Goal: Navigation & Orientation: Find specific page/section

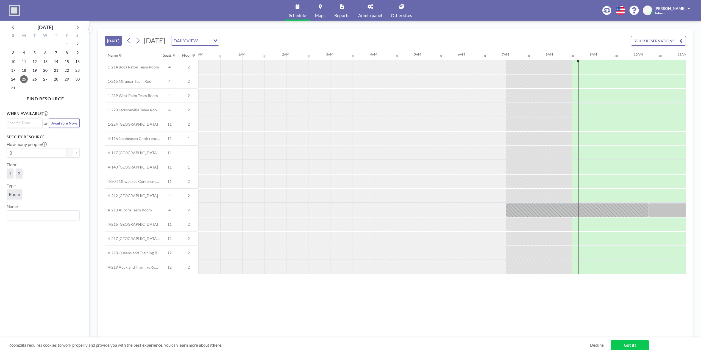
scroll to position [0, 352]
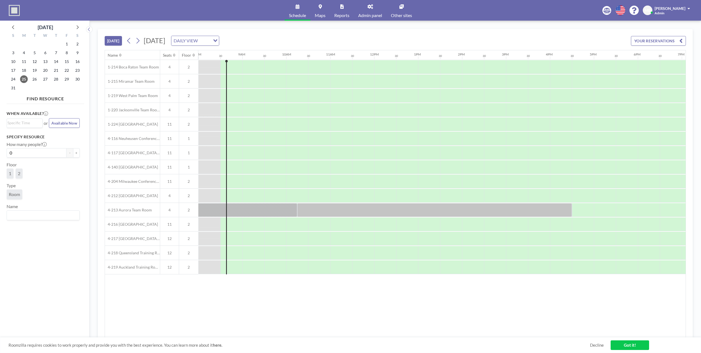
click at [629, 343] on link "Got it!" at bounding box center [630, 345] width 38 height 10
click at [400, 9] on link "Other sites" at bounding box center [402, 10] width 30 height 21
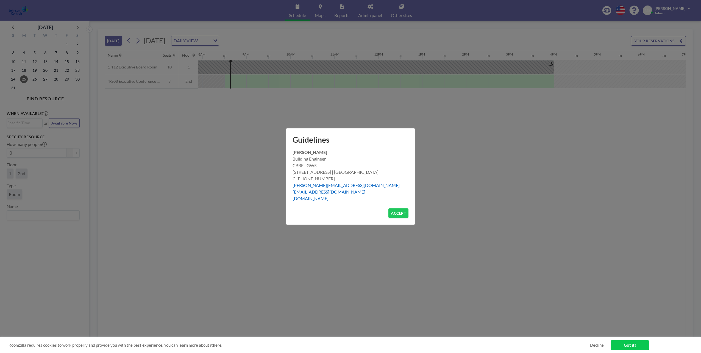
scroll to position [0, 352]
click at [398, 212] on button "ACCEPT" at bounding box center [399, 213] width 20 height 10
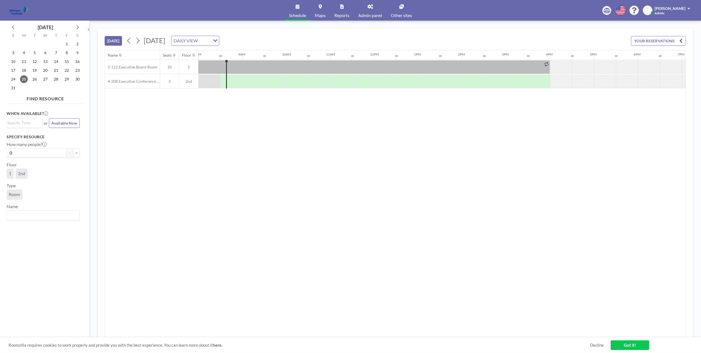
click at [406, 10] on link "Other sites" at bounding box center [402, 10] width 30 height 21
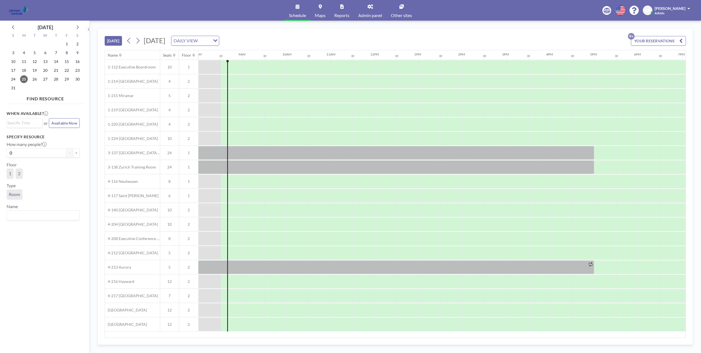
scroll to position [0, 352]
click at [405, 15] on span "Other sites" at bounding box center [401, 15] width 21 height 4
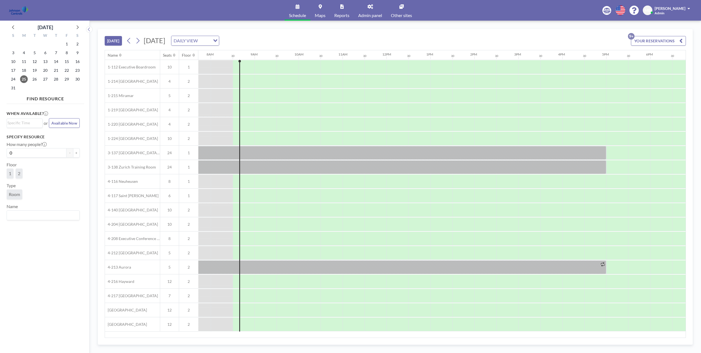
scroll to position [0, 352]
